Goal: Transaction & Acquisition: Purchase product/service

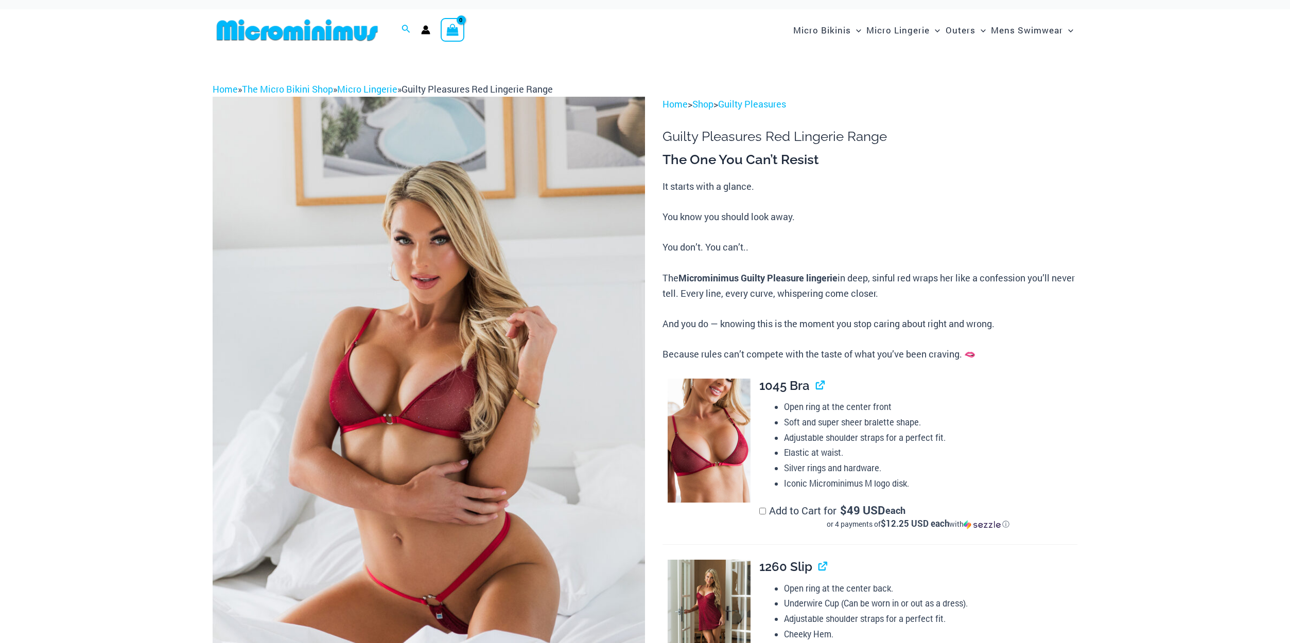
scroll to position [58, 0]
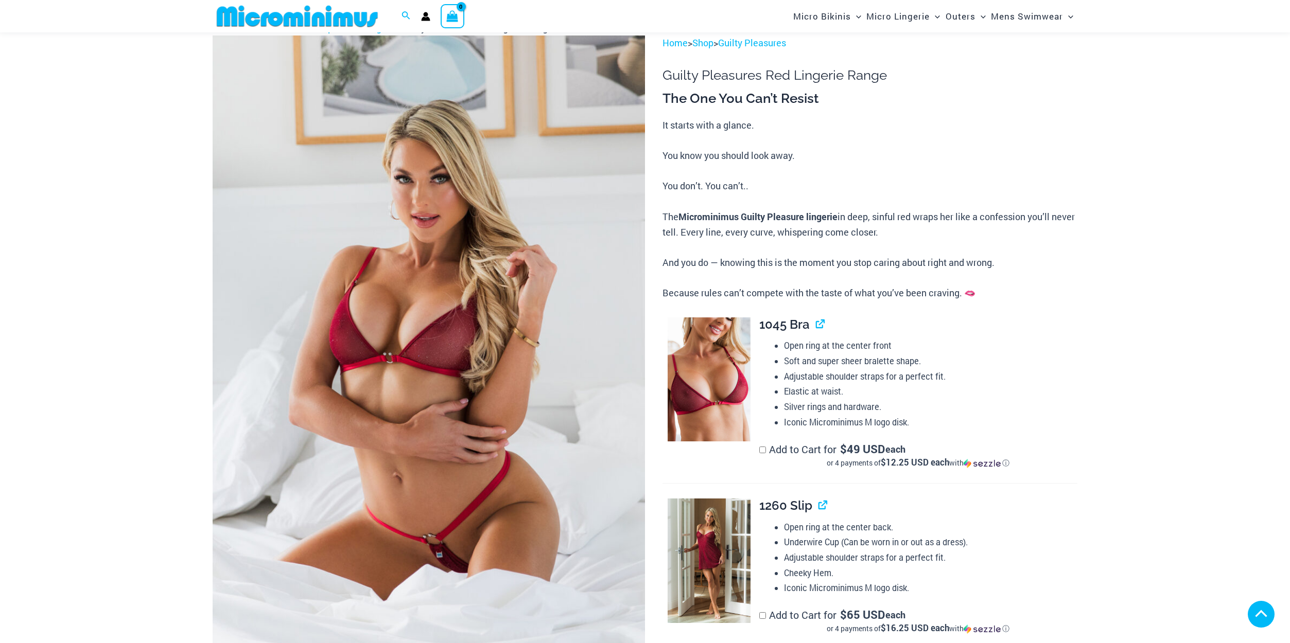
type input "**********"
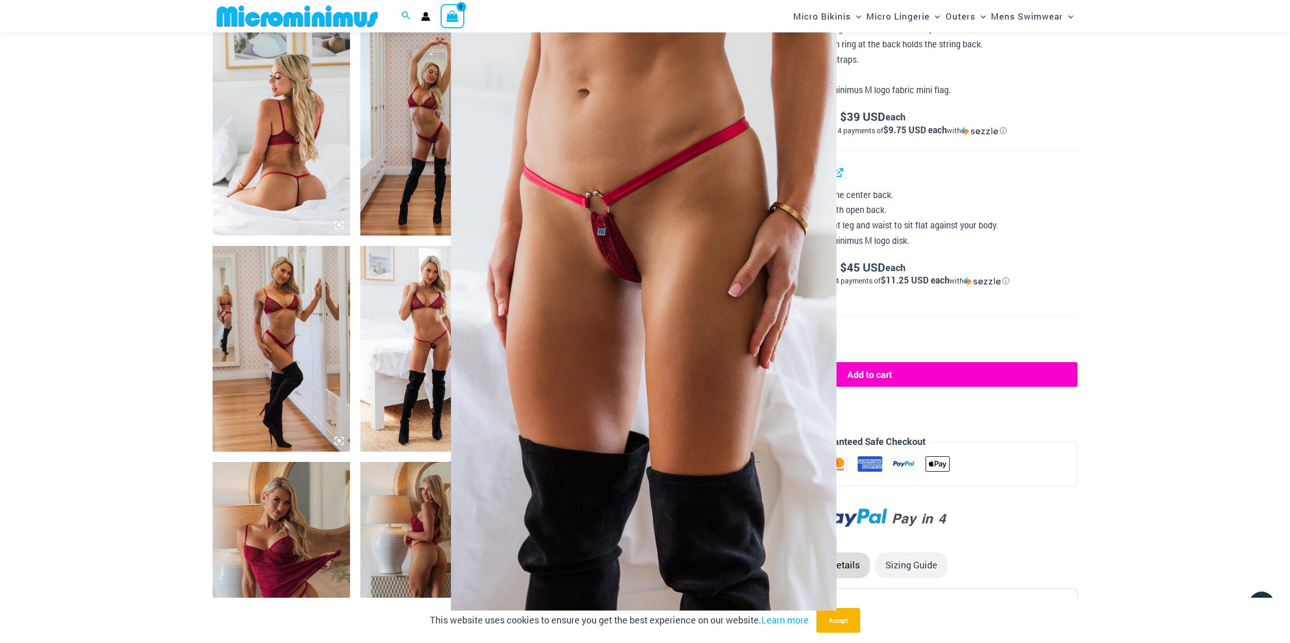
scroll to position [724, 0]
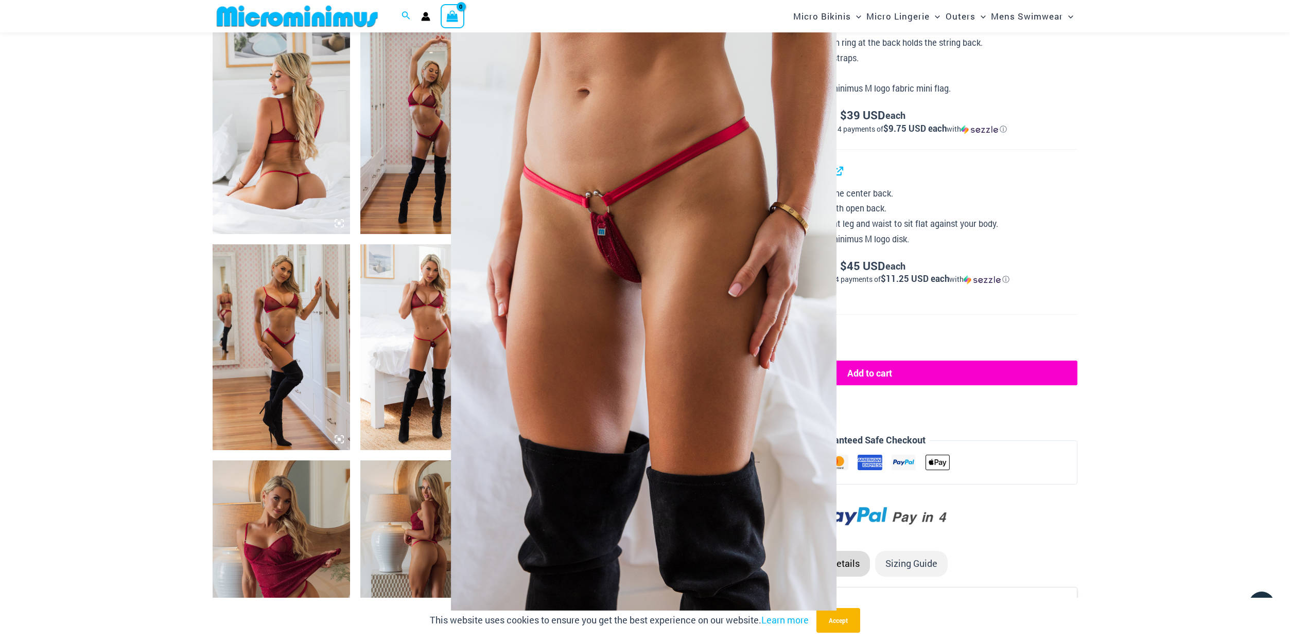
click at [427, 326] on div at bounding box center [645, 321] width 1290 height 643
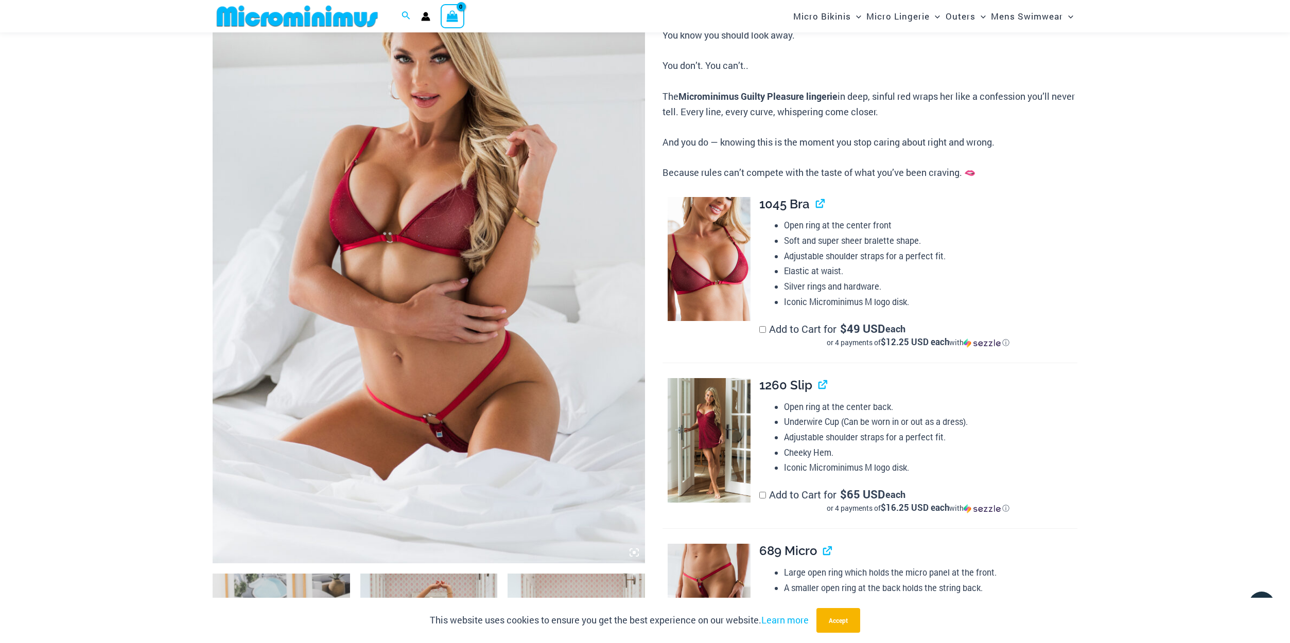
scroll to position [158, 0]
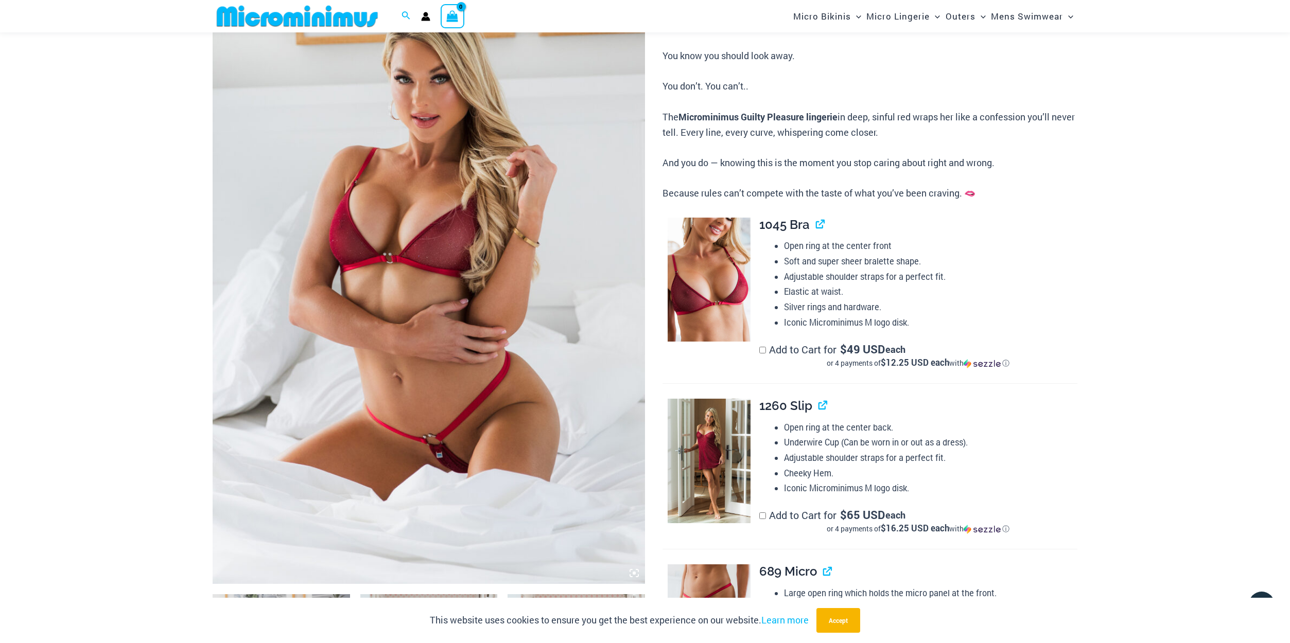
click at [504, 304] on img at bounding box center [429, 260] width 432 height 648
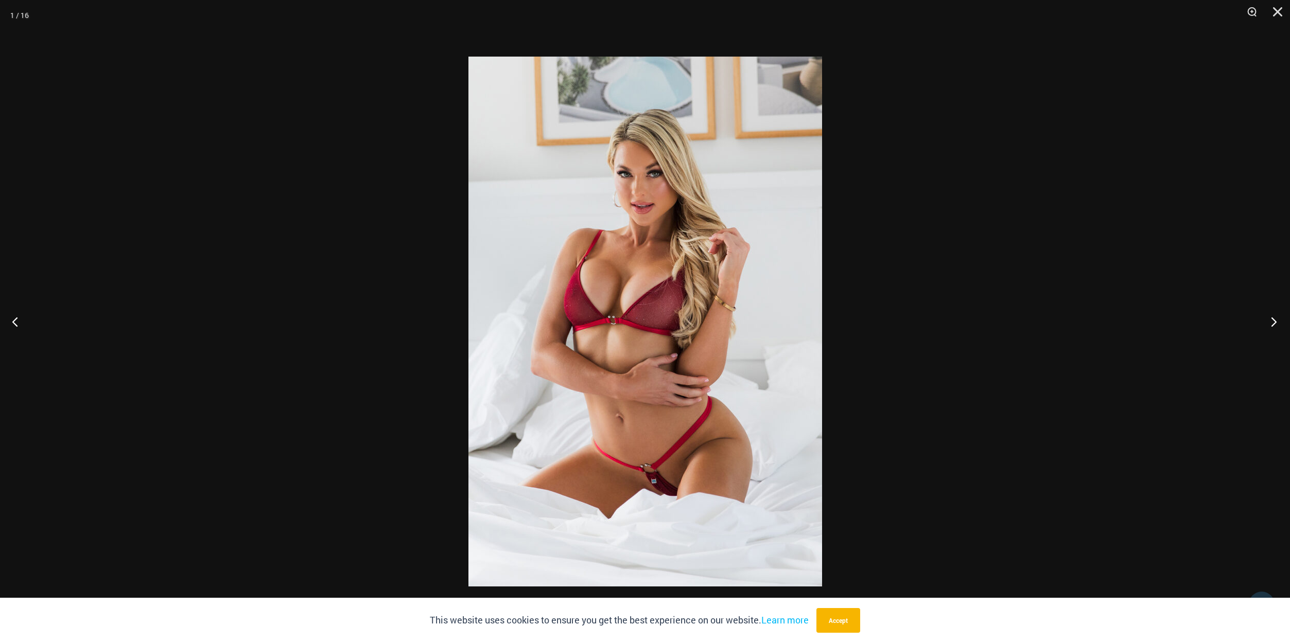
click at [1269, 323] on button "Next" at bounding box center [1270, 321] width 39 height 51
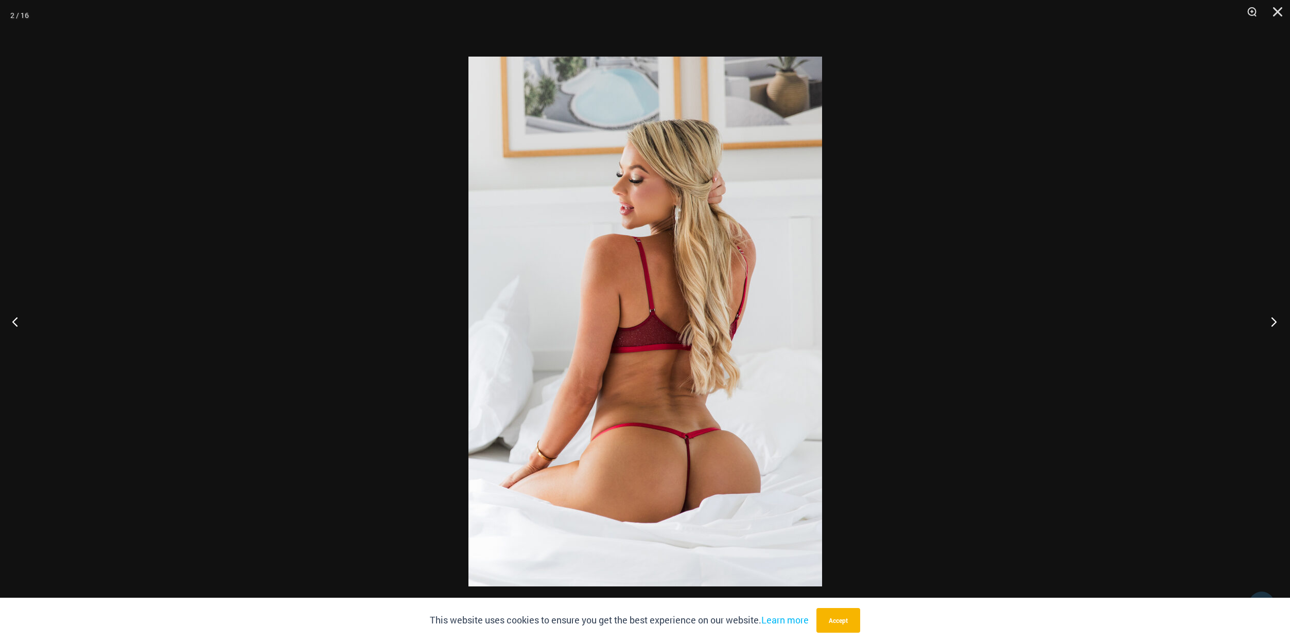
click at [1269, 323] on button "Next" at bounding box center [1270, 321] width 39 height 51
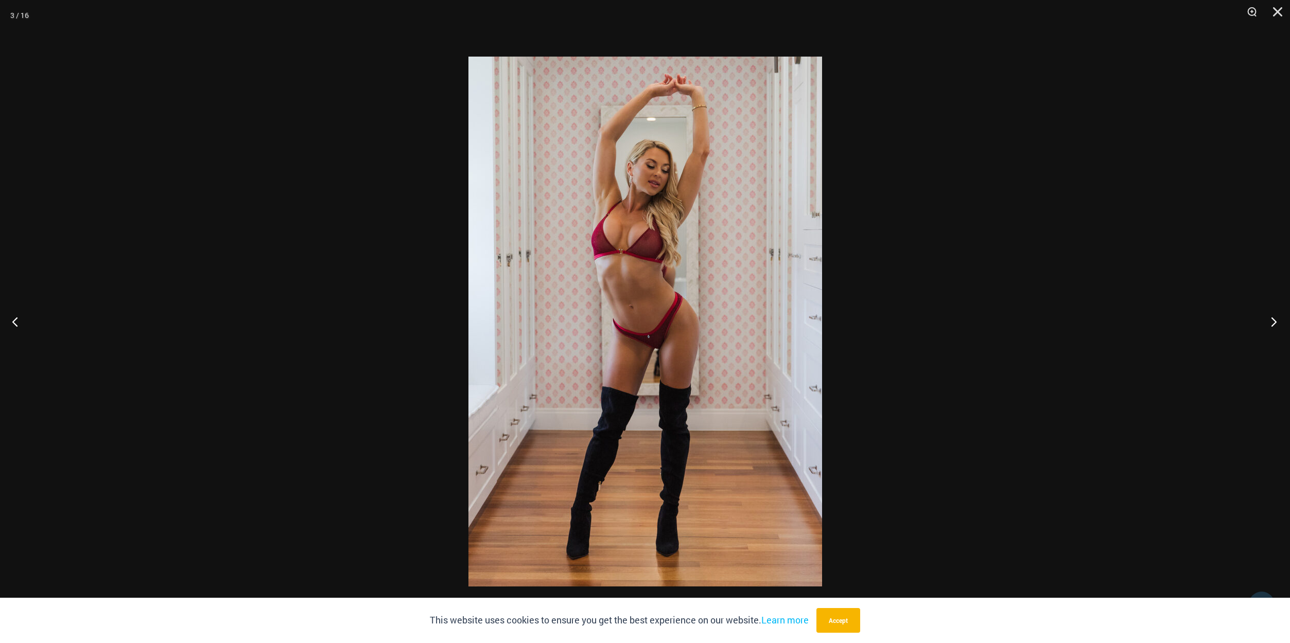
click at [1269, 323] on button "Next" at bounding box center [1270, 321] width 39 height 51
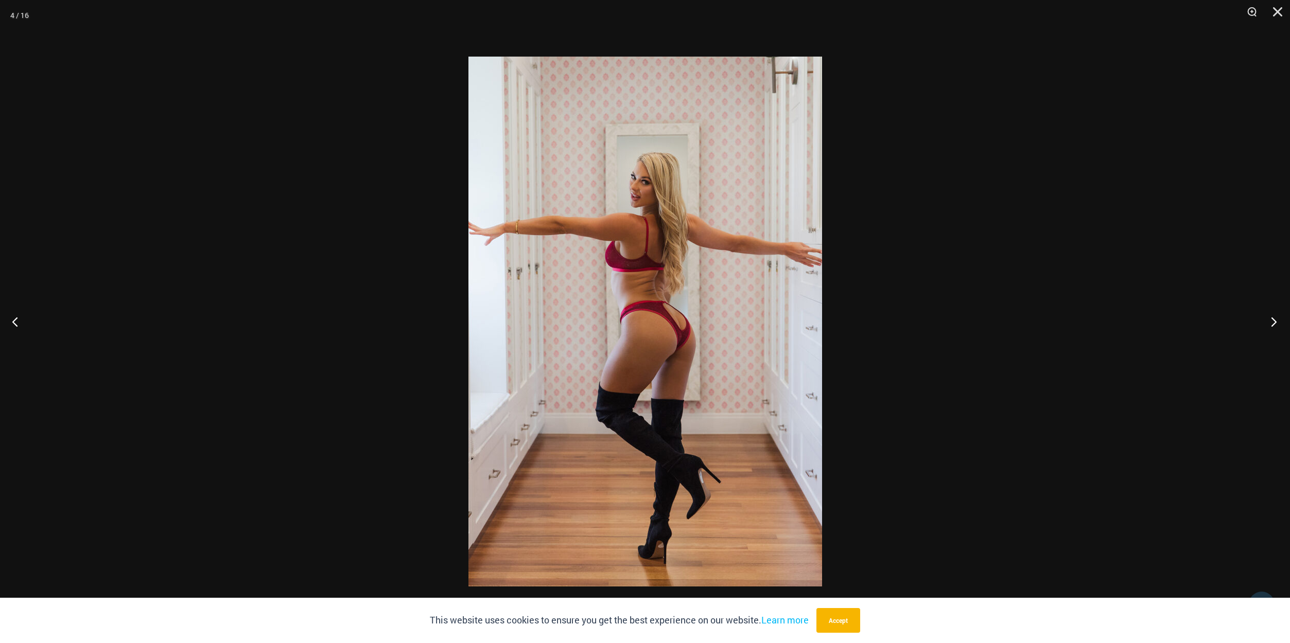
click at [1269, 323] on button "Next" at bounding box center [1270, 321] width 39 height 51
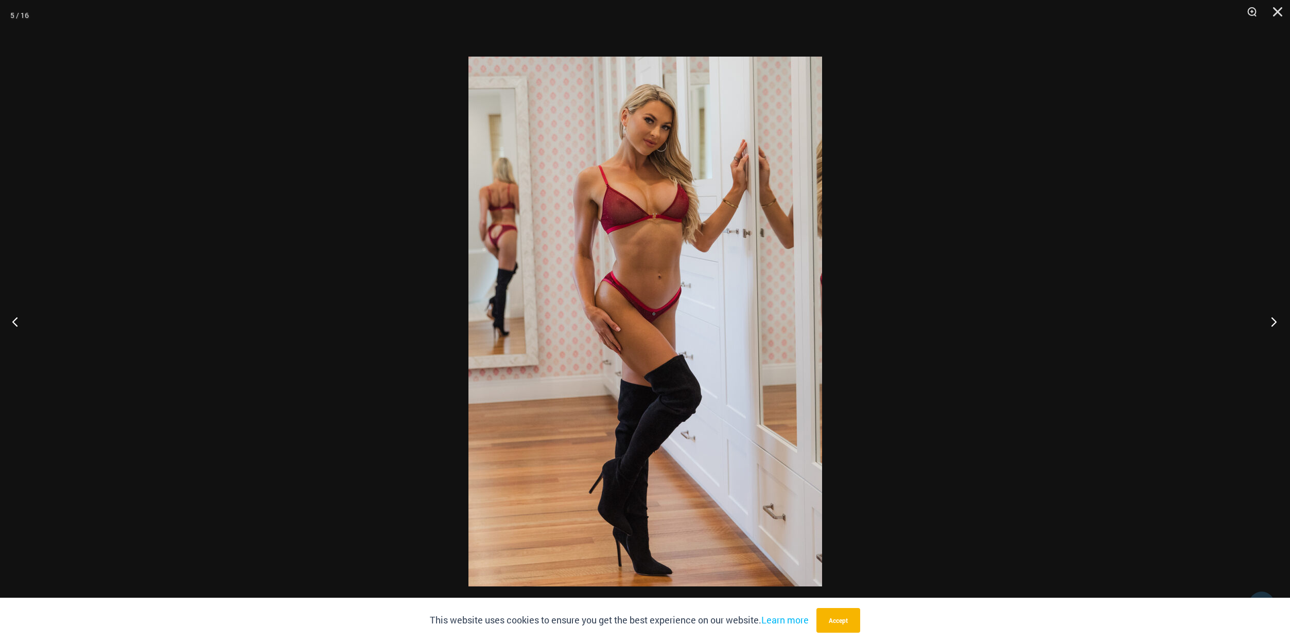
click at [1269, 323] on button "Next" at bounding box center [1270, 321] width 39 height 51
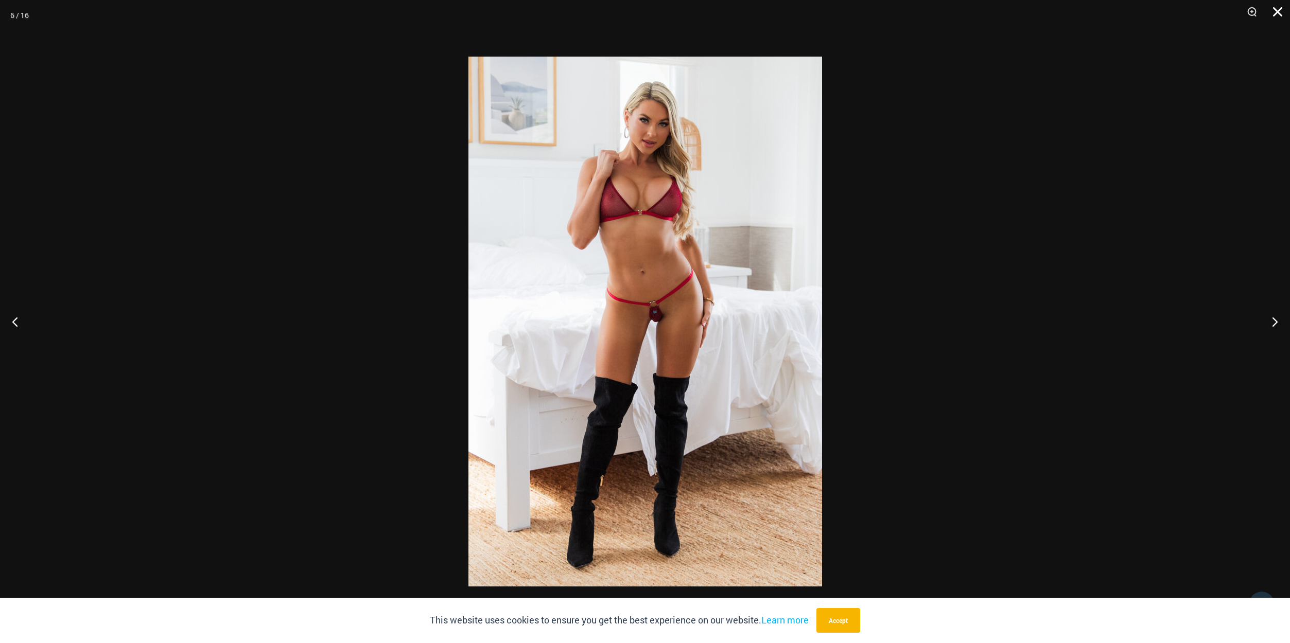
click at [1276, 8] on button "Close" at bounding box center [1274, 15] width 26 height 31
